Goal: Download file/media

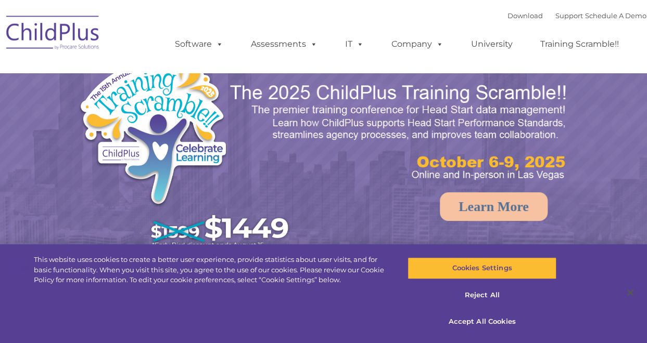
select select "MEDIUM"
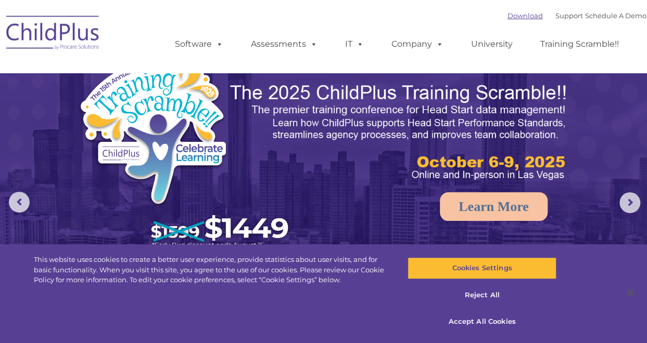
click at [523, 15] on link "Download" at bounding box center [524, 15] width 35 height 8
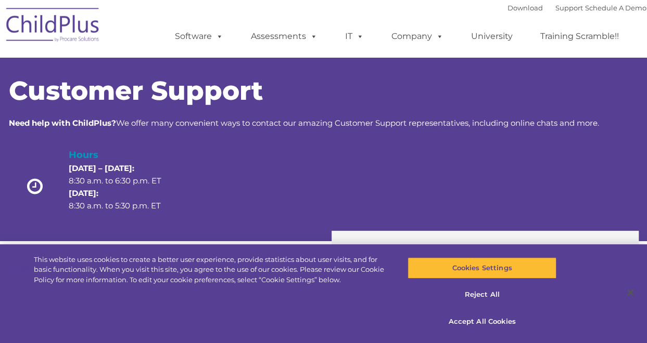
click at [500, 18] on ul "Software ChildPlus: The original and most widely-used Head Start data managemen…" at bounding box center [400, 37] width 492 height 42
click at [507, 8] on link "Download" at bounding box center [524, 8] width 35 height 8
click at [568, 41] on link "Training Scramble!!" at bounding box center [579, 36] width 99 height 21
